Goal: Task Accomplishment & Management: Manage account settings

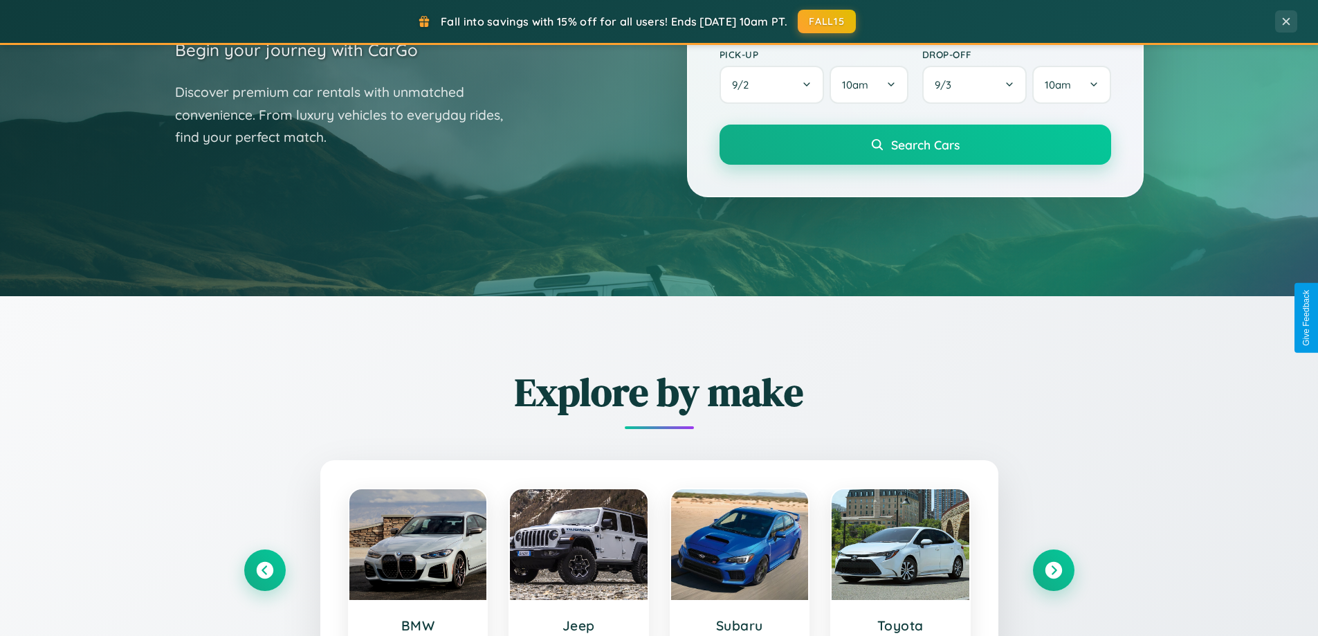
scroll to position [596, 0]
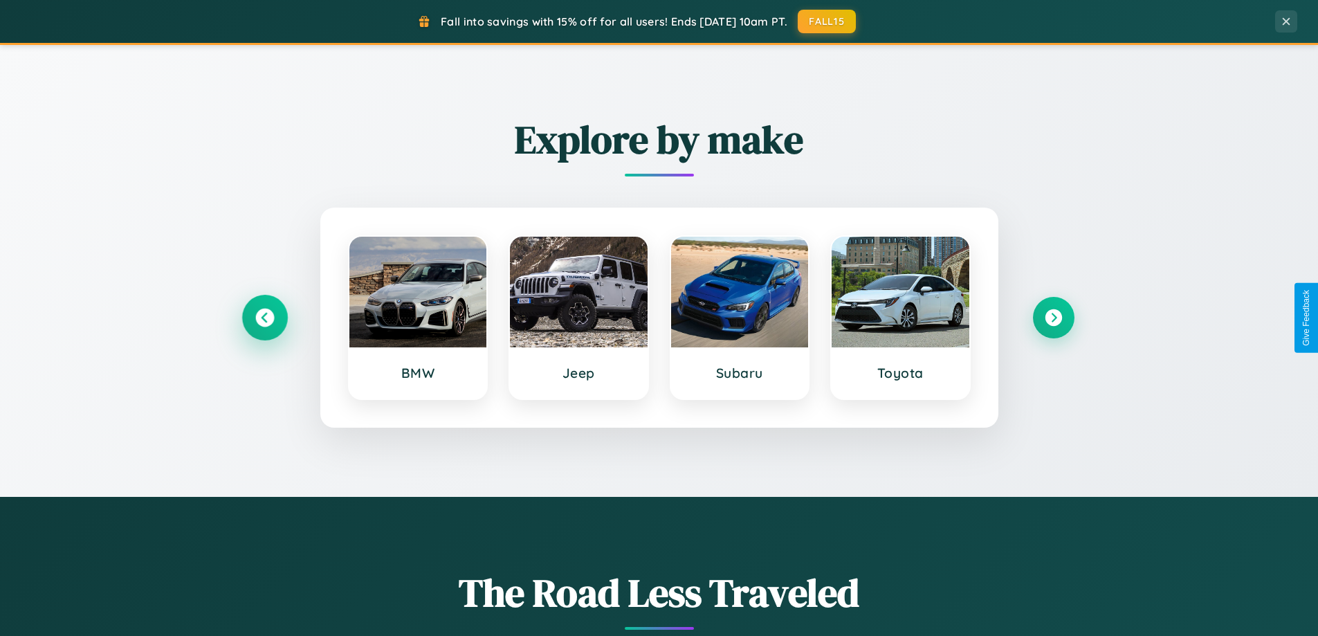
click at [264, 317] on icon at bounding box center [264, 317] width 19 height 19
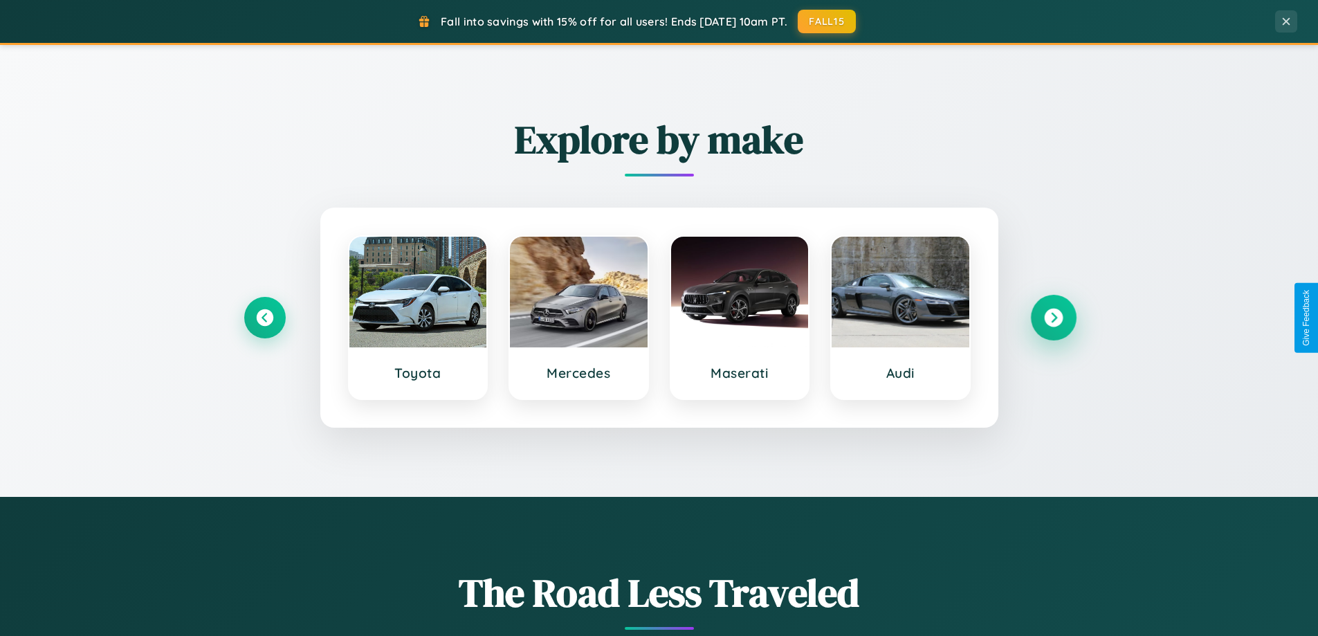
click at [1053, 317] on icon at bounding box center [1053, 317] width 19 height 19
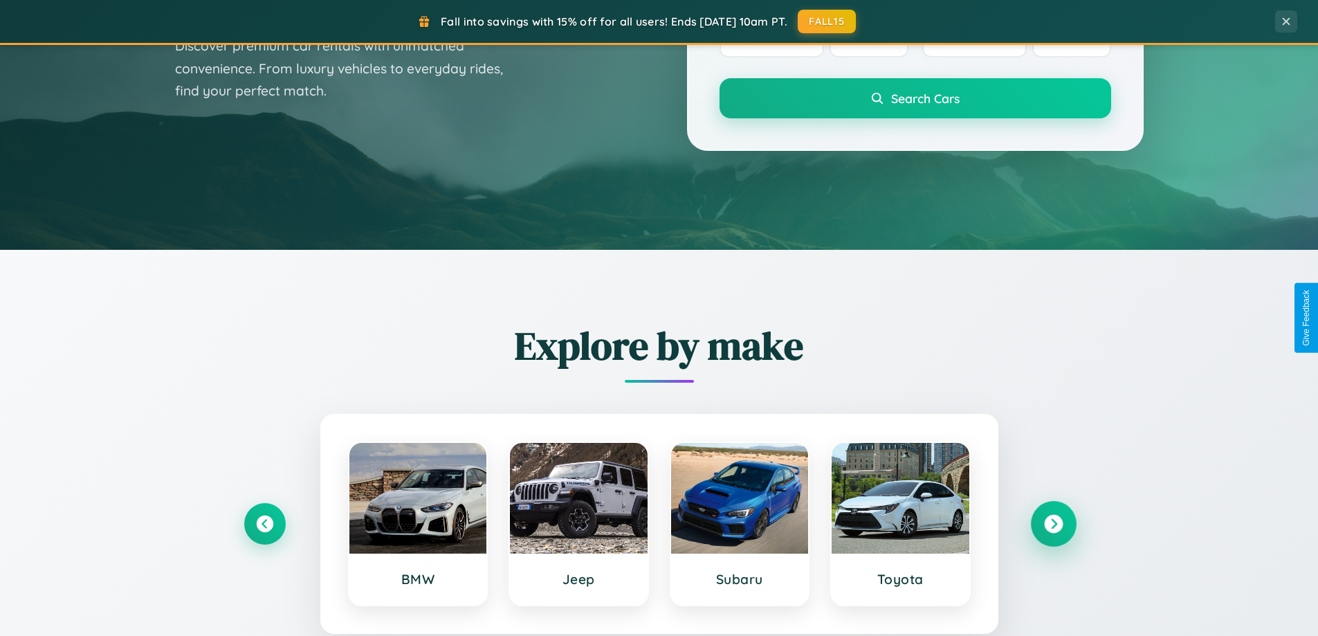
scroll to position [0, 0]
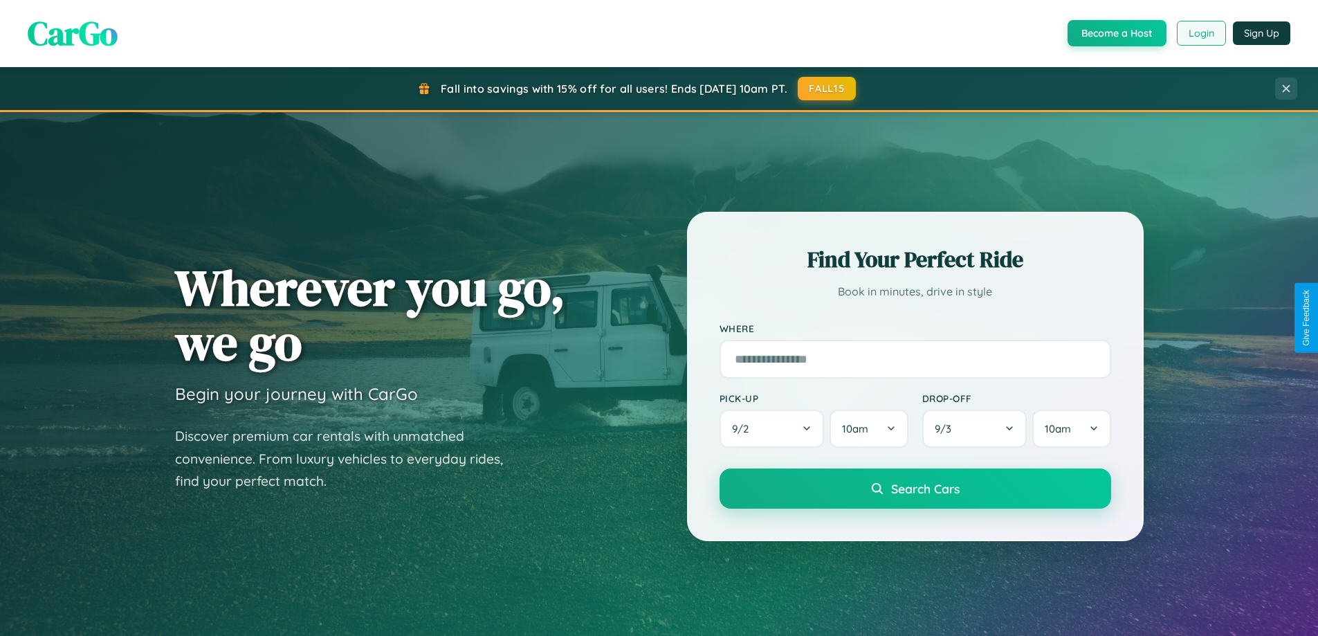
click at [1200, 33] on button "Login" at bounding box center [1201, 33] width 49 height 25
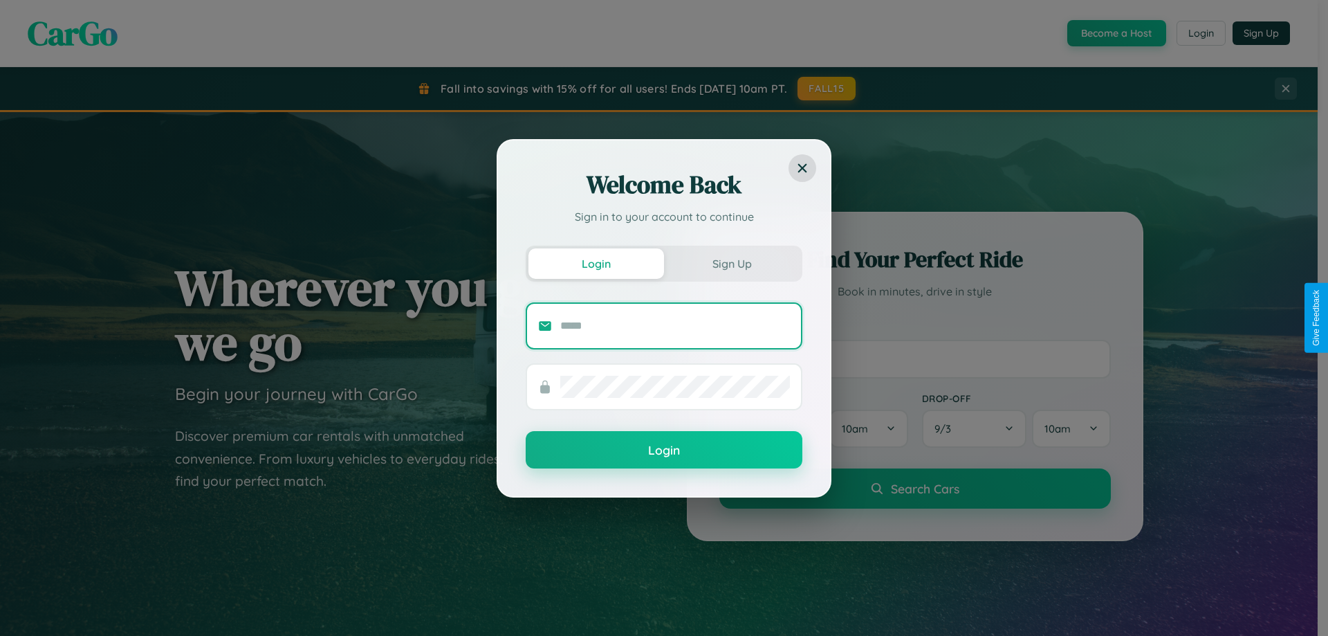
click at [675, 325] on input "text" at bounding box center [675, 326] width 230 height 22
type input "**********"
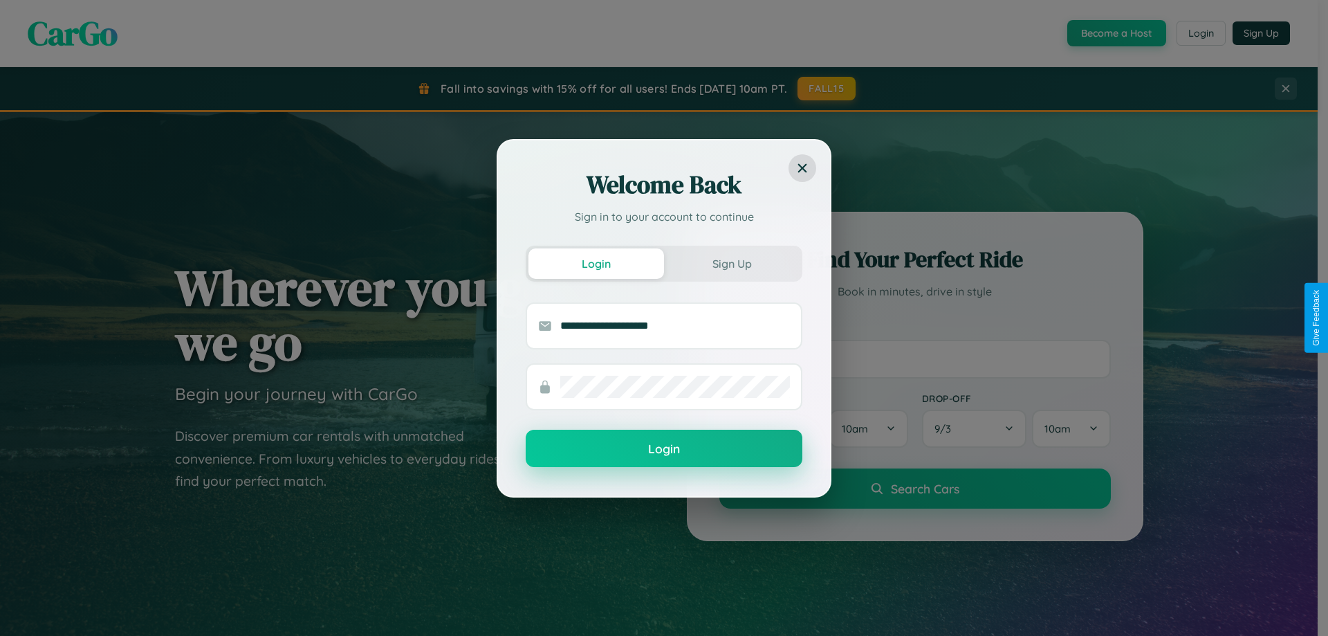
click at [664, 449] on button "Login" at bounding box center [664, 448] width 277 height 37
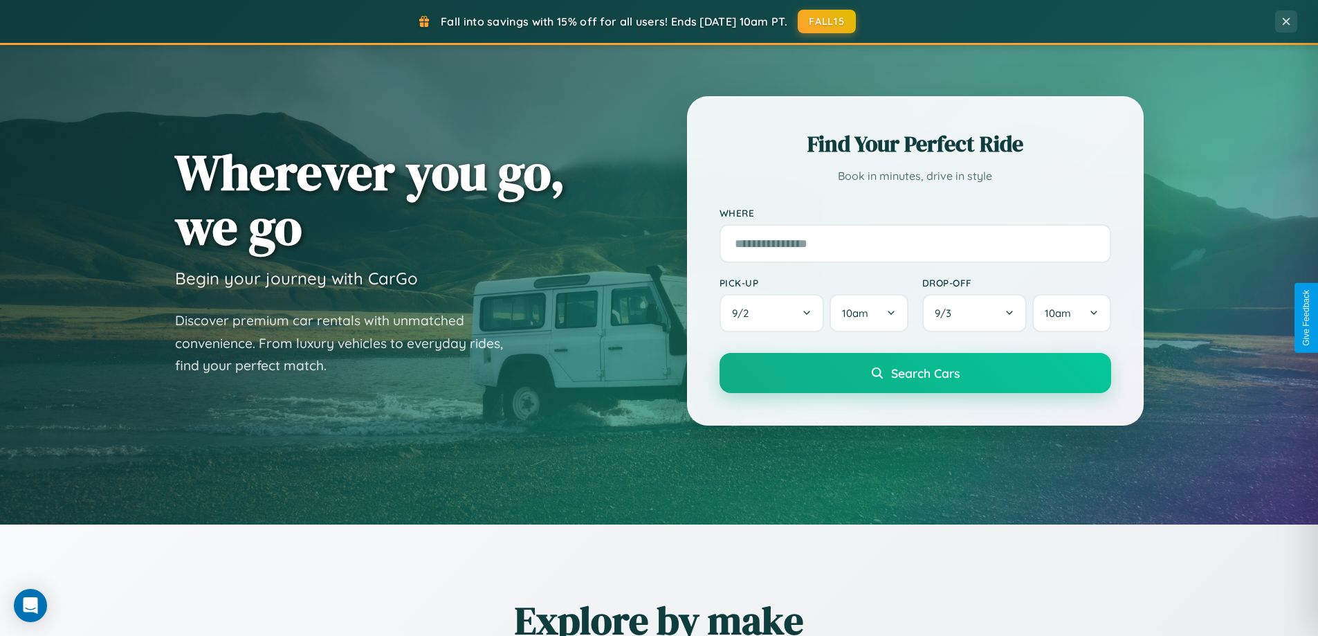
scroll to position [952, 0]
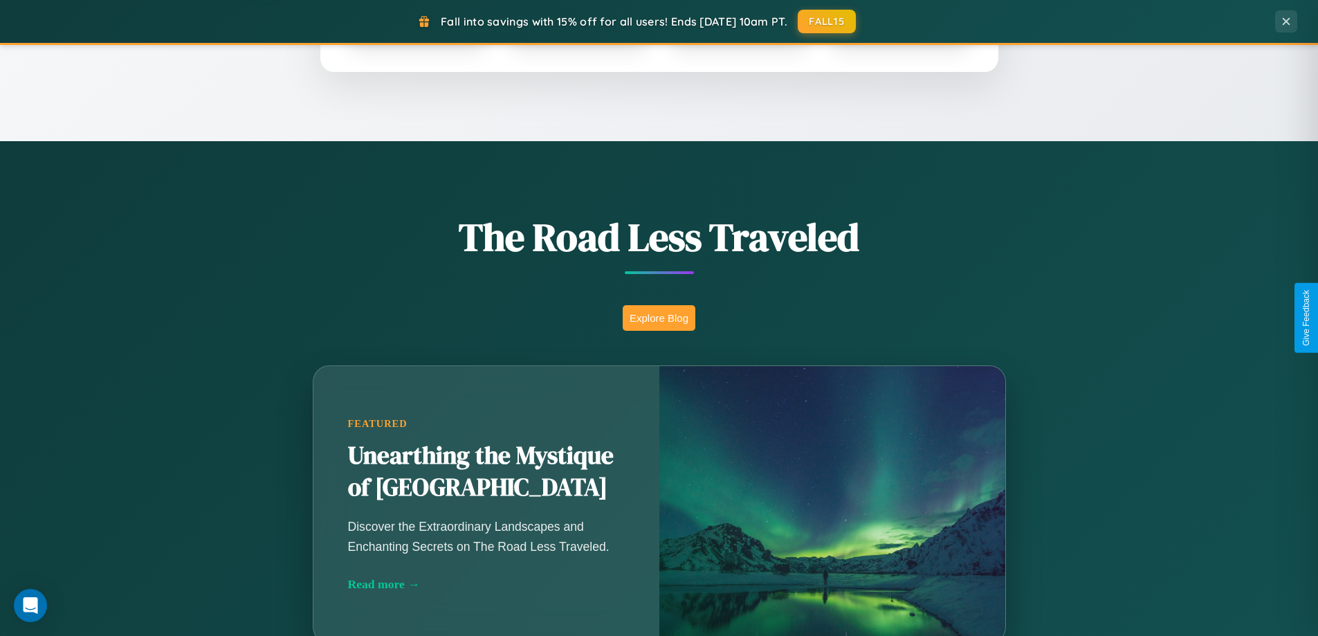
click at [658, 317] on button "Explore Blog" at bounding box center [659, 318] width 73 height 26
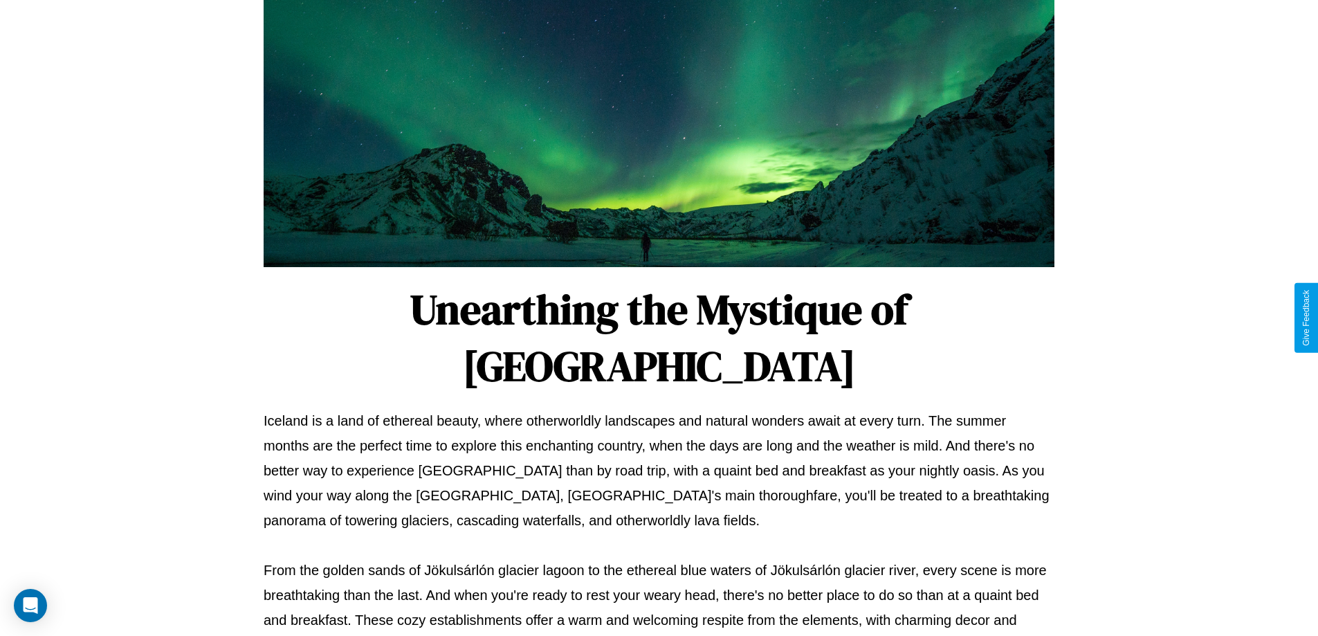
scroll to position [448, 0]
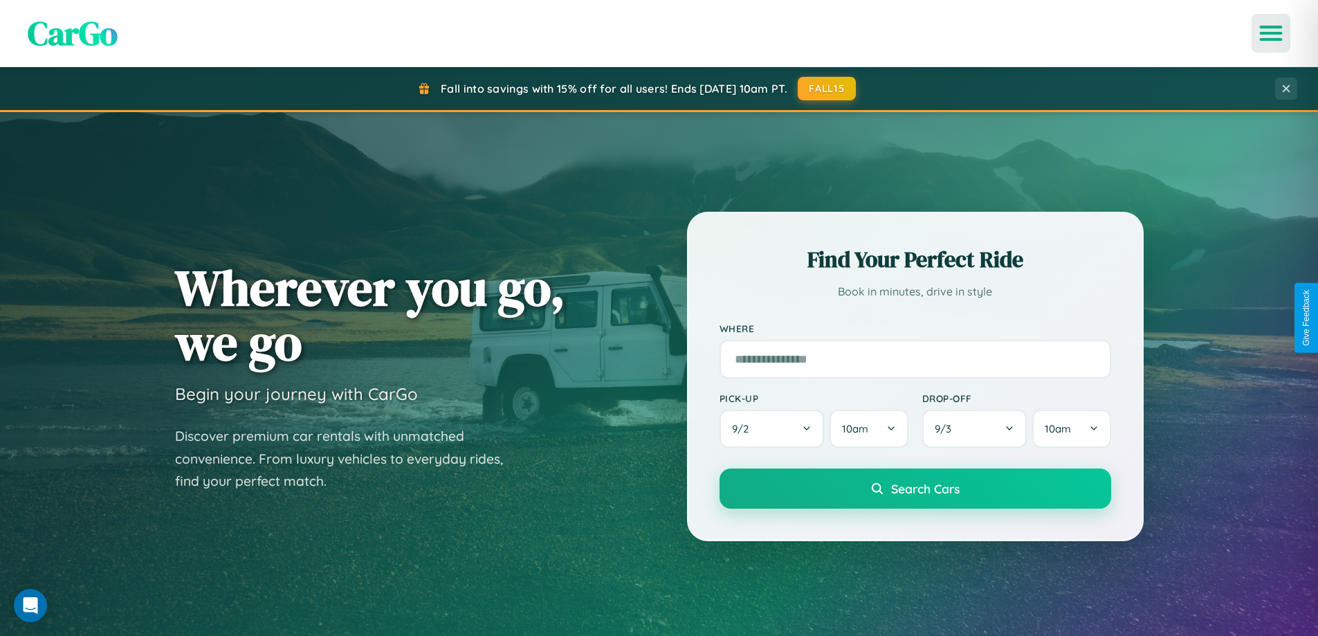
click at [1271, 33] on icon "Open menu" at bounding box center [1271, 33] width 20 height 12
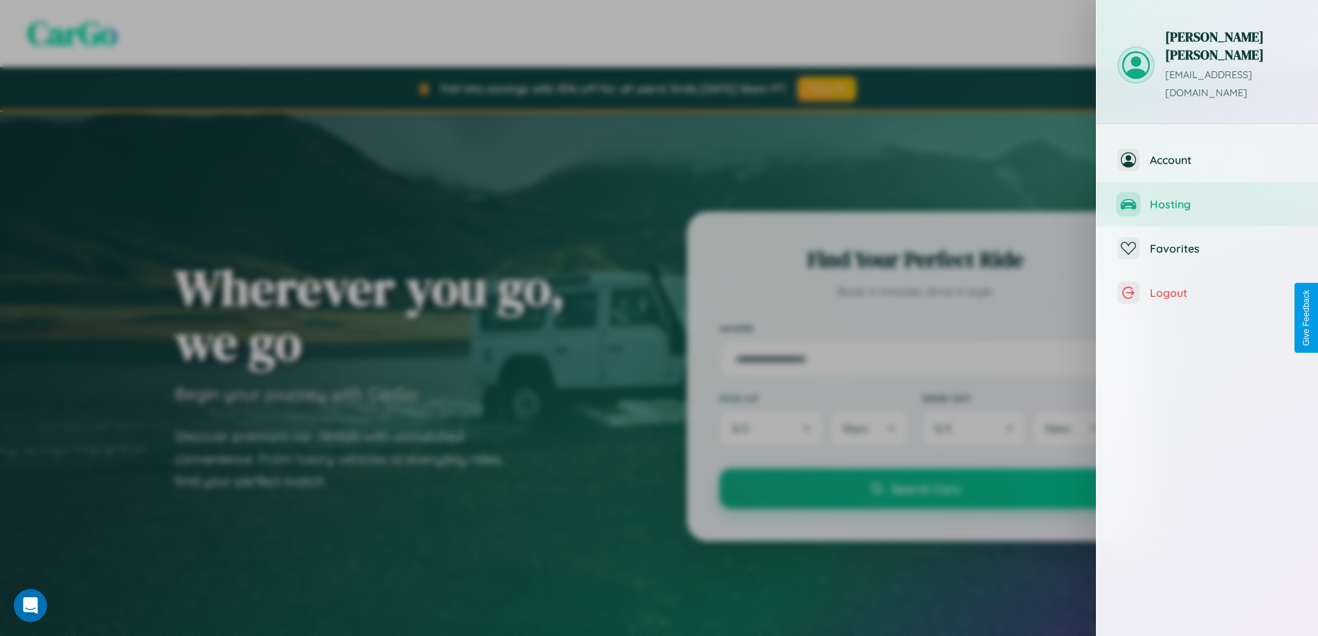
click at [1207, 197] on span "Hosting" at bounding box center [1223, 204] width 147 height 14
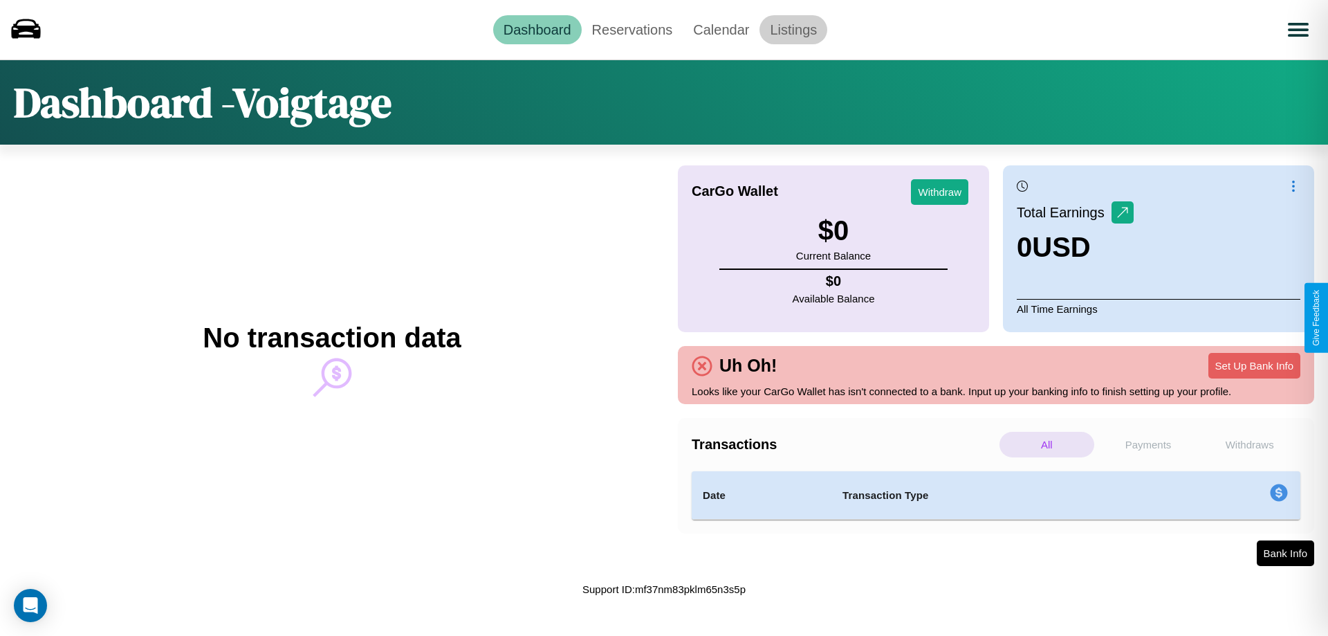
click at [793, 29] on link "Listings" at bounding box center [793, 29] width 68 height 29
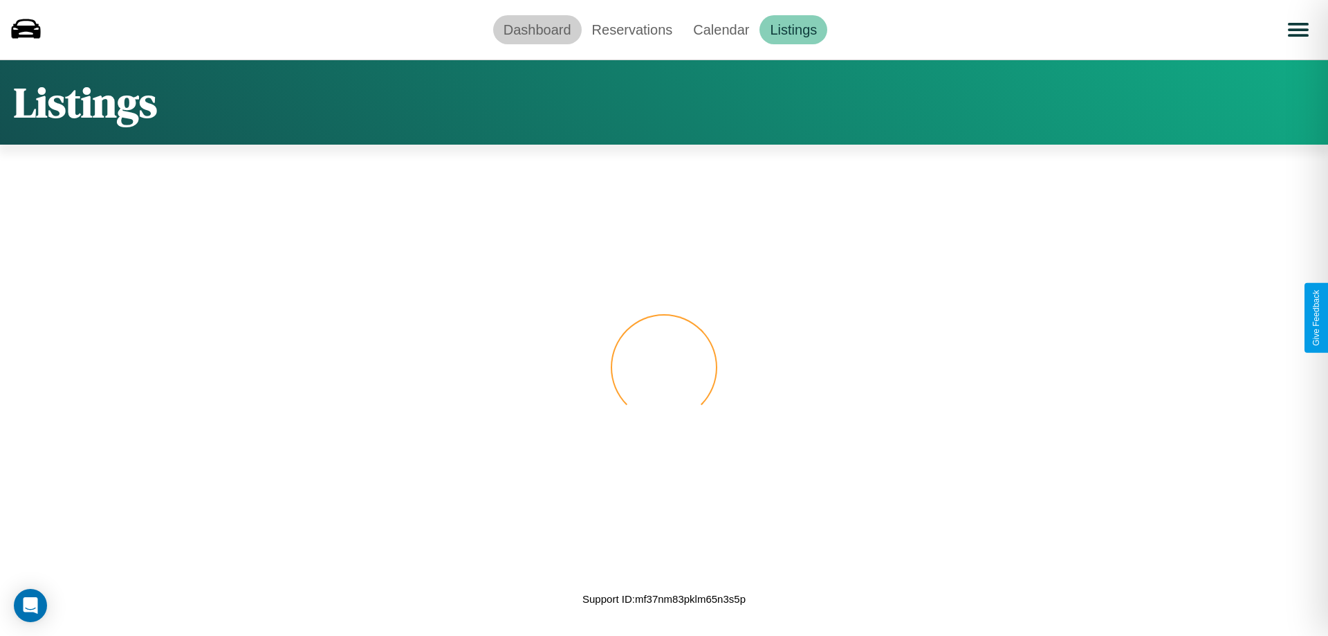
click at [537, 29] on link "Dashboard" at bounding box center [537, 29] width 89 height 29
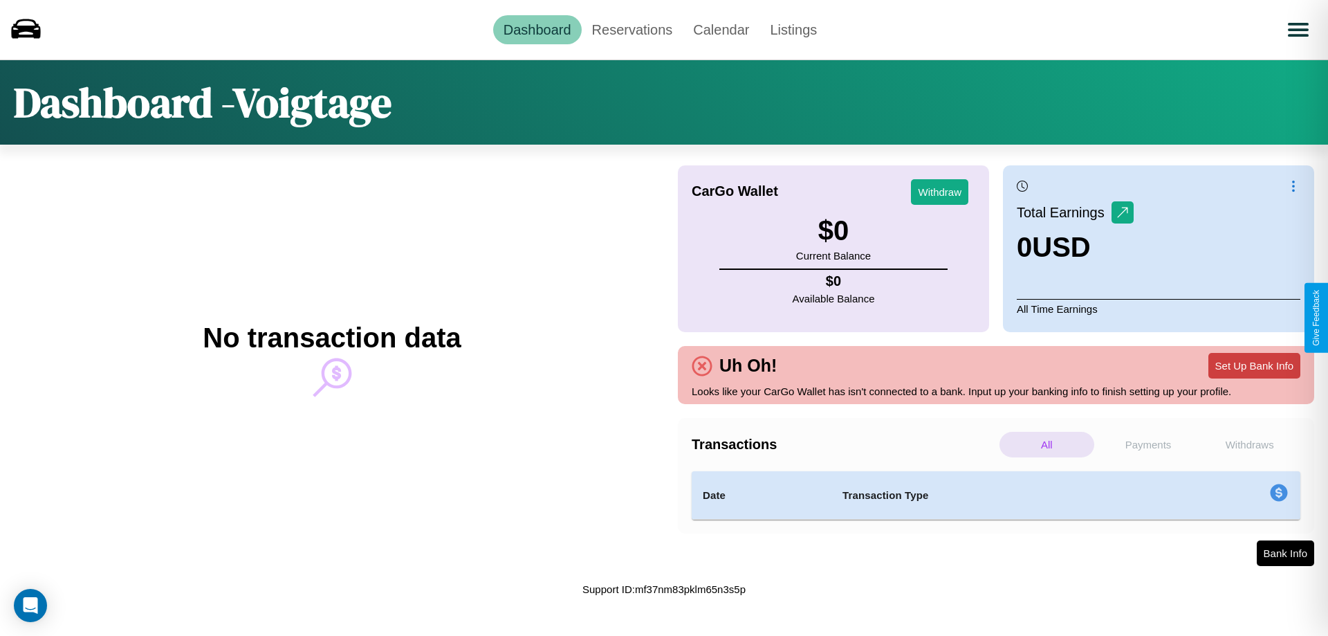
click at [1254, 365] on button "Set Up Bank Info" at bounding box center [1254, 366] width 92 height 26
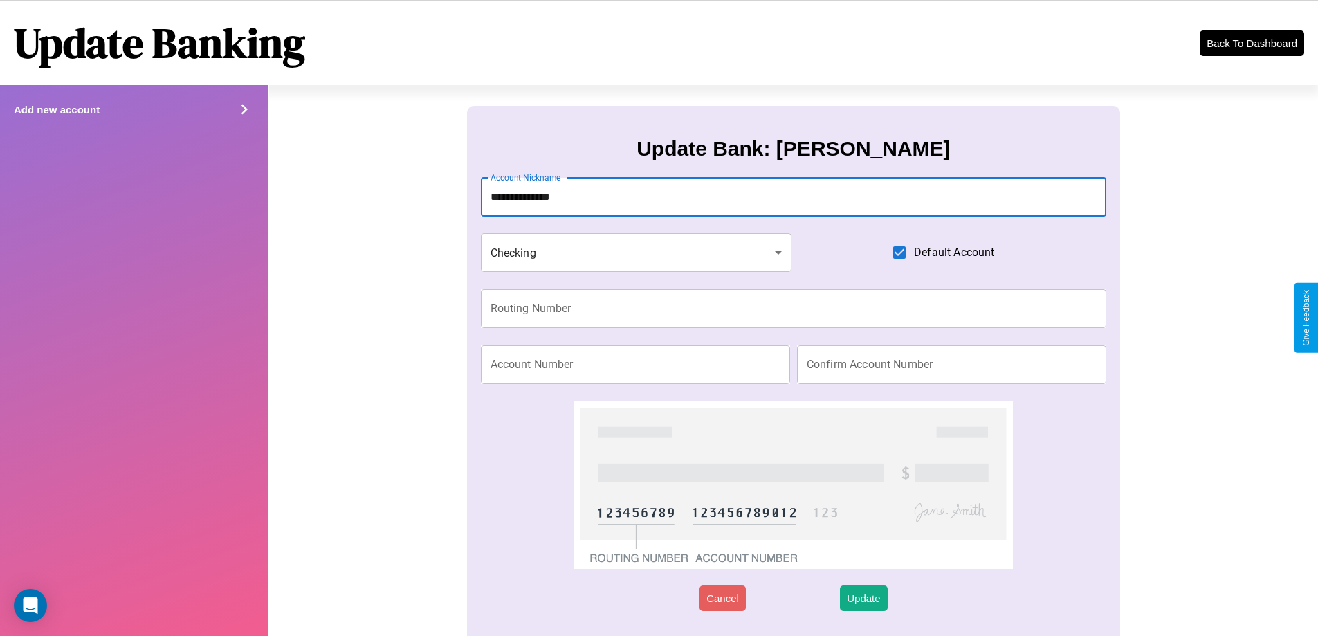
type input "**********"
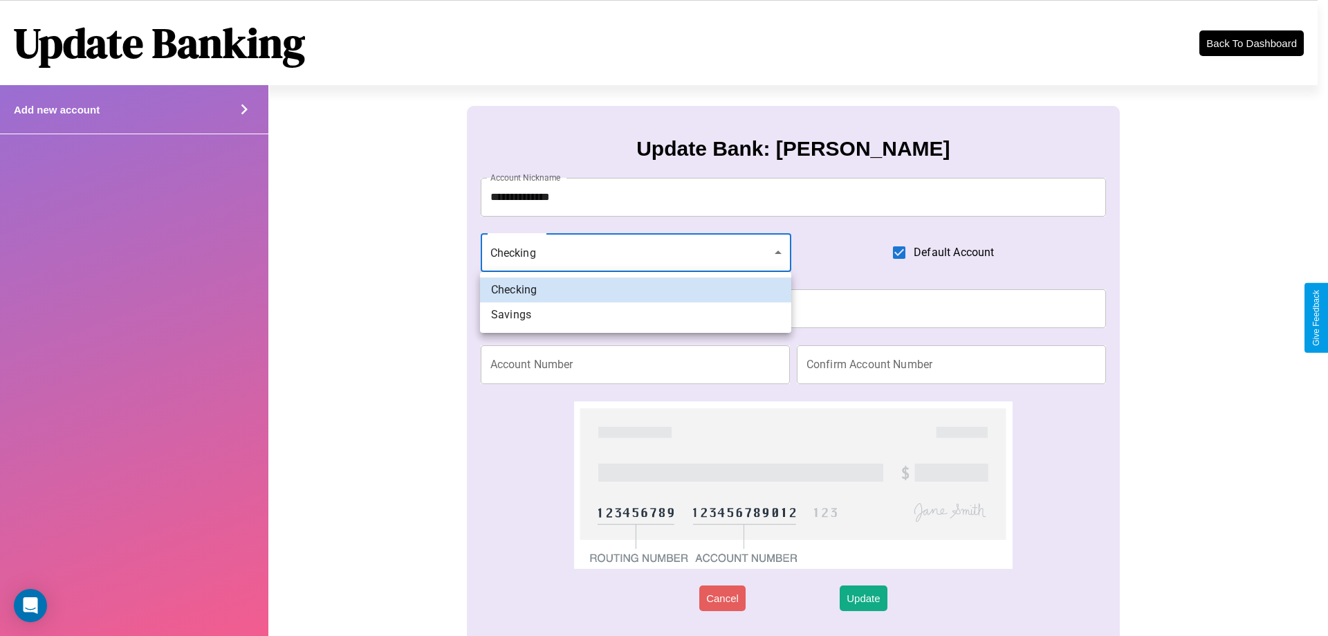
click at [636, 252] on div at bounding box center [664, 318] width 1328 height 636
